Goal: Information Seeking & Learning: Learn about a topic

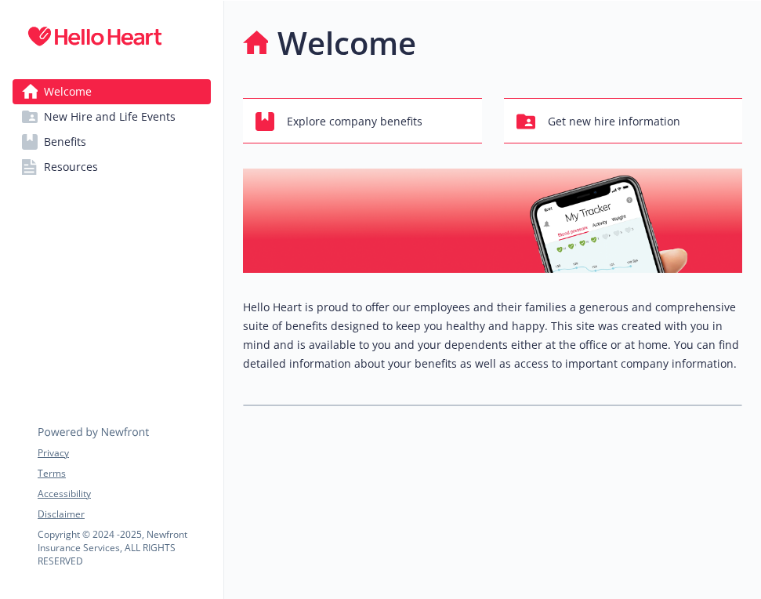
click at [78, 141] on span "Benefits" at bounding box center [65, 141] width 42 height 25
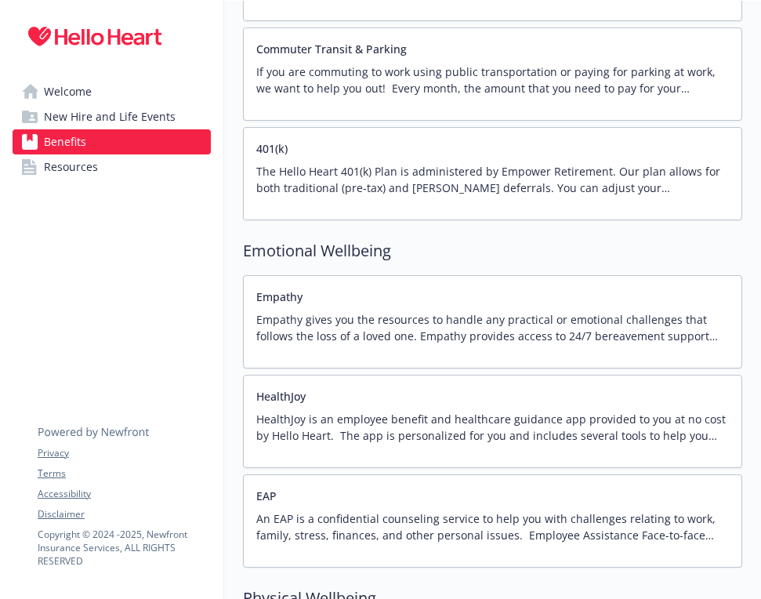
scroll to position [2167, 0]
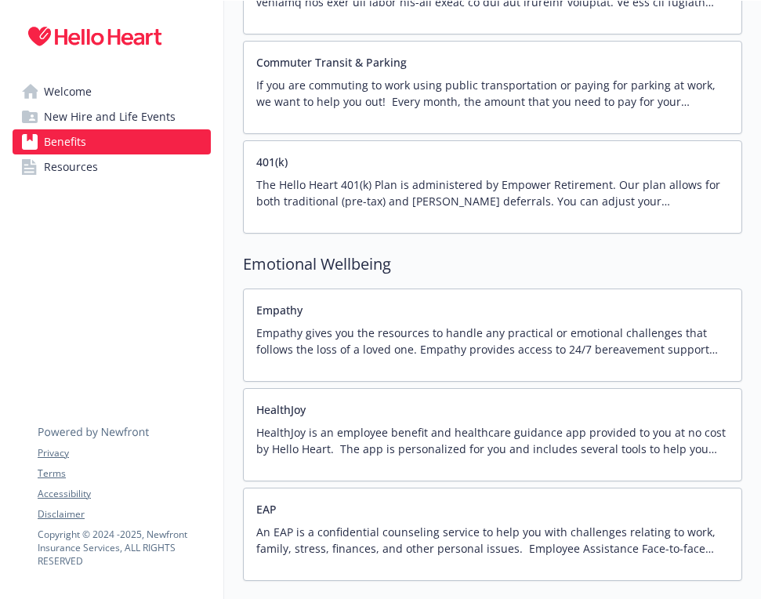
click at [81, 173] on span "Resources" at bounding box center [71, 166] width 54 height 25
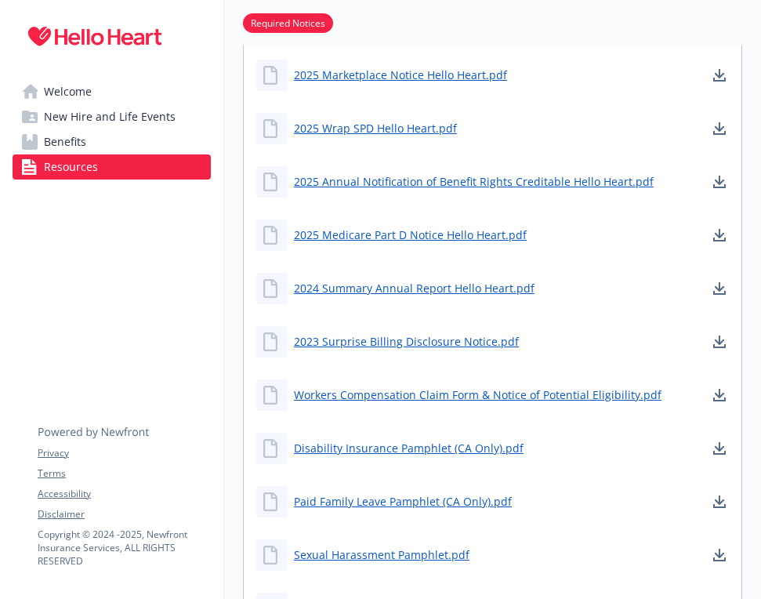
scroll to position [592, 0]
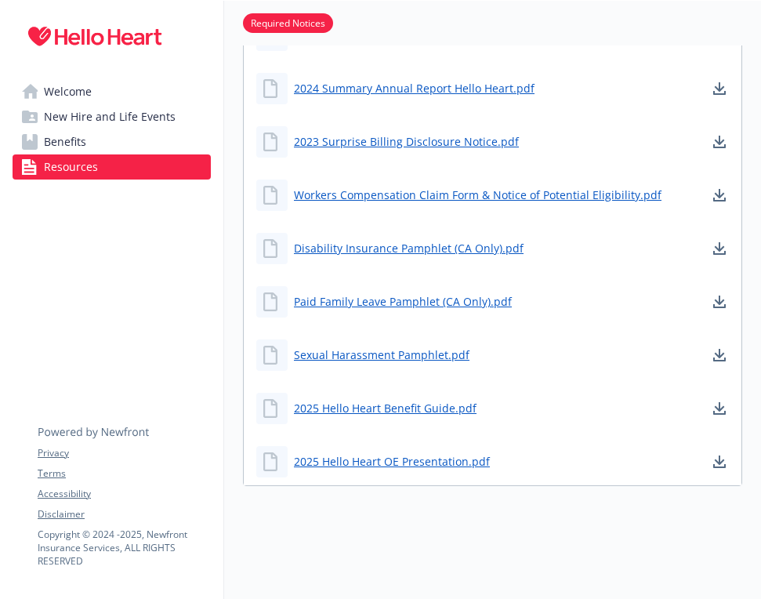
click at [71, 88] on span "Welcome" at bounding box center [68, 91] width 48 height 25
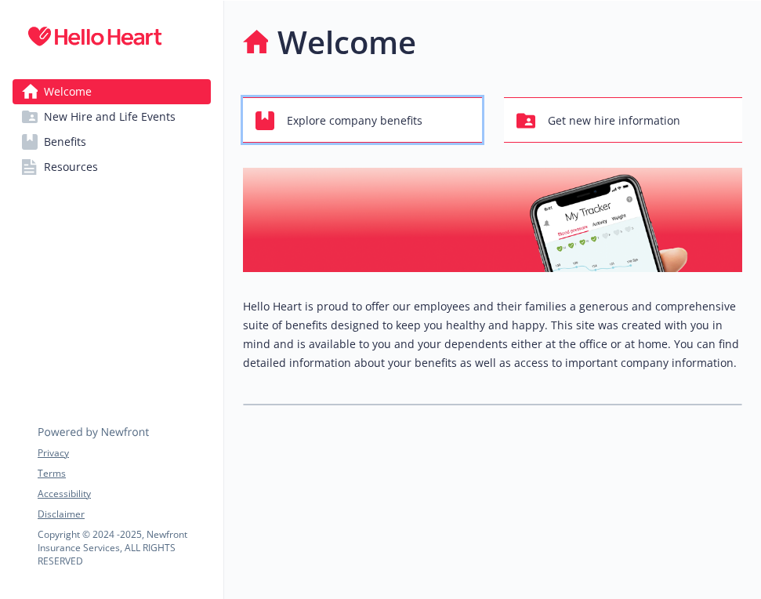
click at [333, 121] on span "Explore company benefits" at bounding box center [355, 121] width 136 height 30
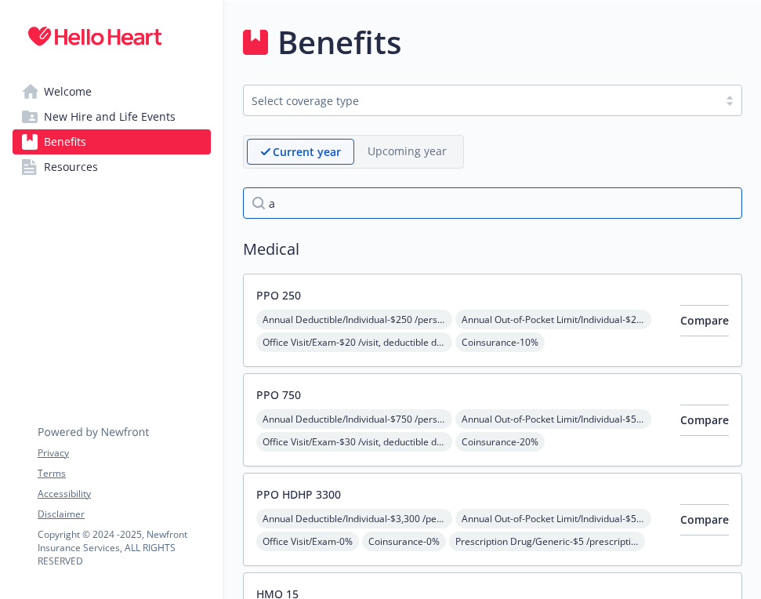
click at [373, 195] on input "a" at bounding box center [492, 202] width 499 height 31
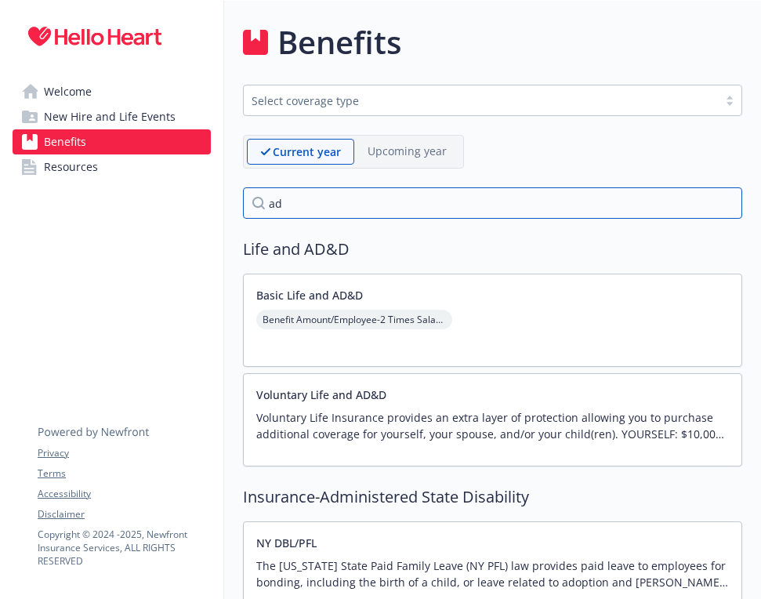
type input "a"
